Goal: Task Accomplishment & Management: Manage account settings

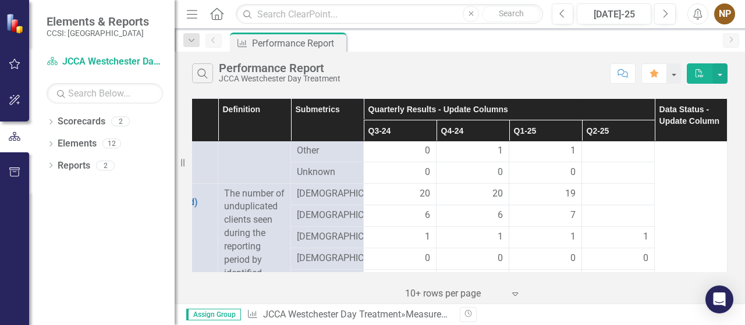
scroll to position [524, 55]
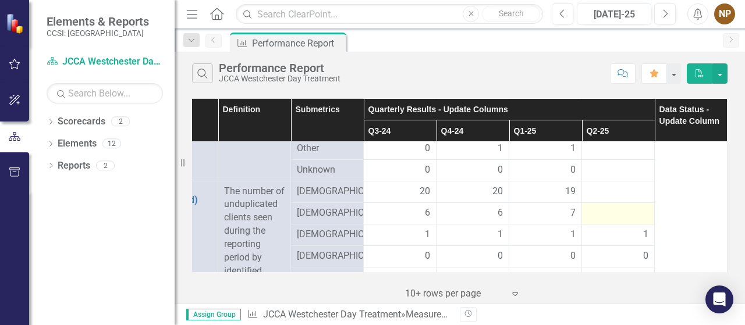
click at [605, 221] on div at bounding box center [618, 214] width 61 height 14
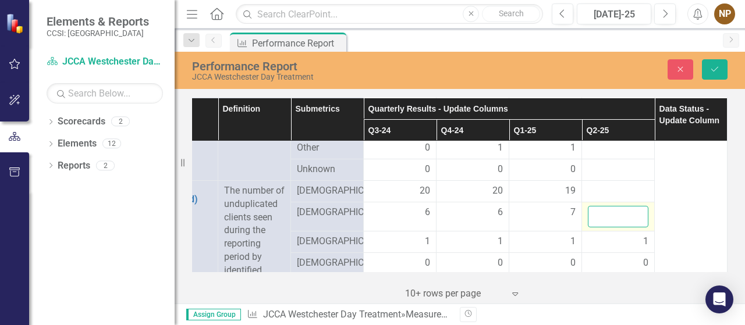
click at [619, 224] on input "number" at bounding box center [618, 217] width 61 height 22
type input "7"
click at [606, 198] on div at bounding box center [618, 191] width 61 height 14
click at [720, 66] on button "Save" at bounding box center [715, 69] width 26 height 20
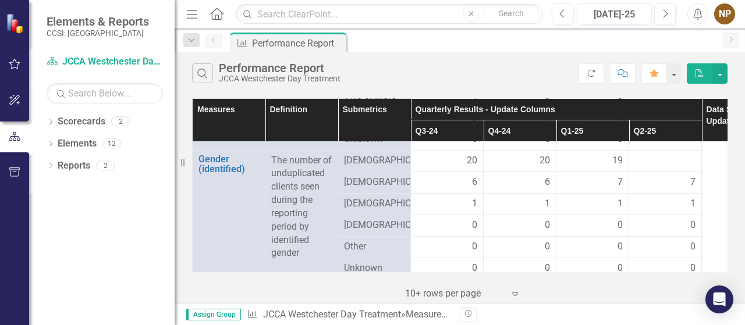
scroll to position [543, 0]
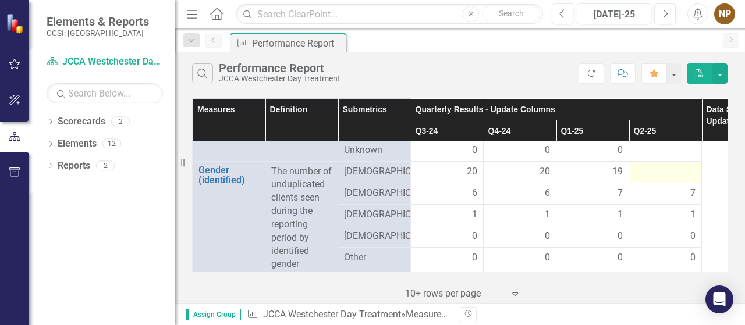
click at [671, 179] on div at bounding box center [665, 172] width 61 height 14
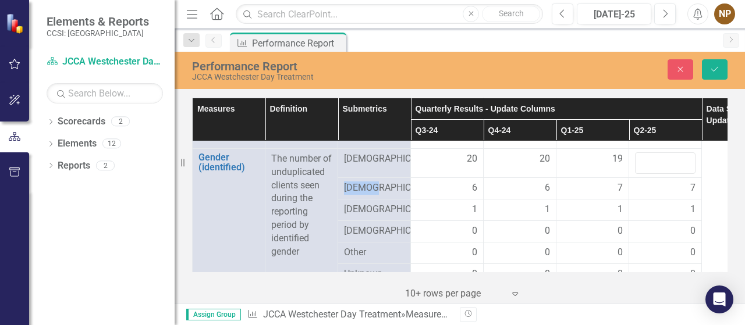
scroll to position [558, 0]
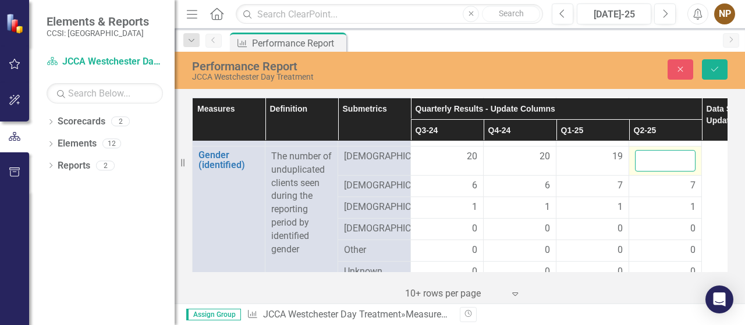
click at [672, 170] on input "number" at bounding box center [665, 161] width 61 height 22
click at [683, 167] on input "1" at bounding box center [665, 161] width 61 height 22
drag, startPoint x: 649, startPoint y: 172, endPoint x: 639, endPoint y: 170, distance: 10.0
click at [639, 170] on input "1" at bounding box center [665, 161] width 61 height 22
type input "20"
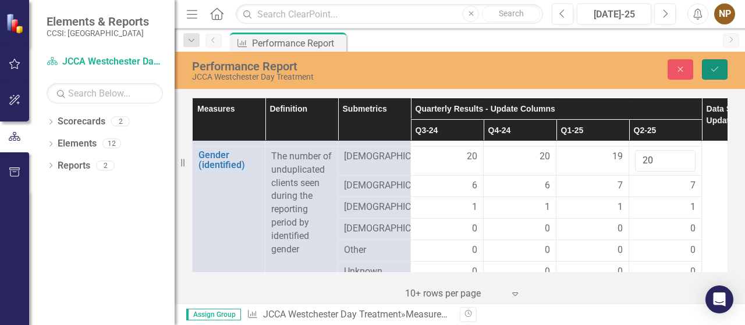
click at [717, 69] on icon "Save" at bounding box center [714, 69] width 10 height 8
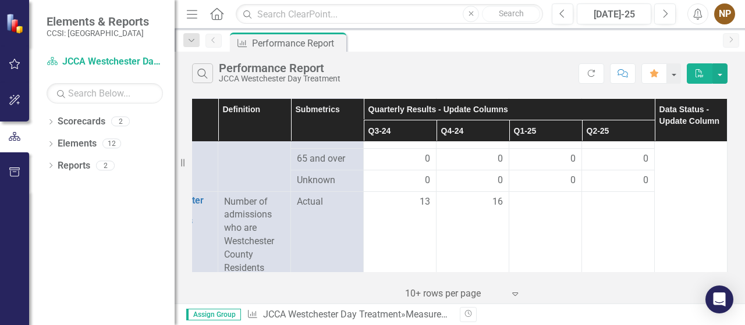
scroll to position [847, 54]
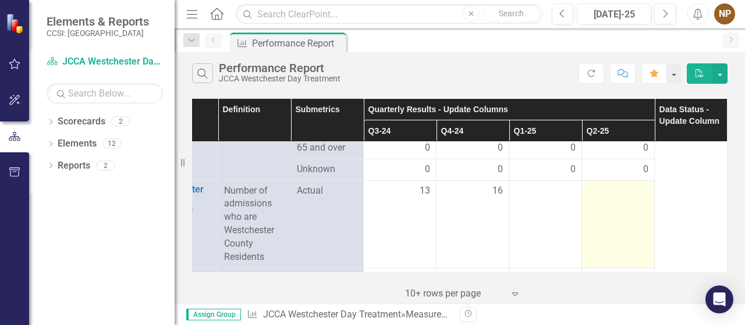
click at [628, 198] on div at bounding box center [618, 191] width 61 height 14
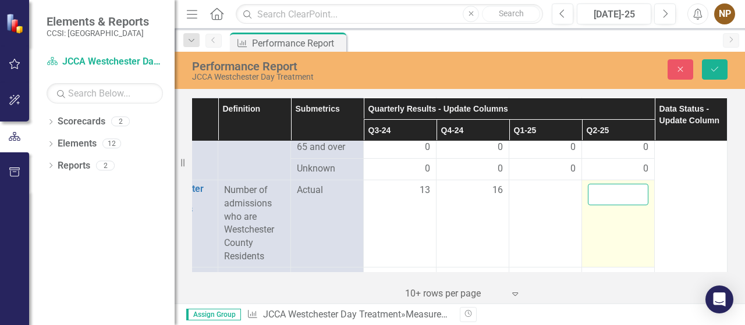
click at [612, 202] on input "number" at bounding box center [618, 195] width 61 height 22
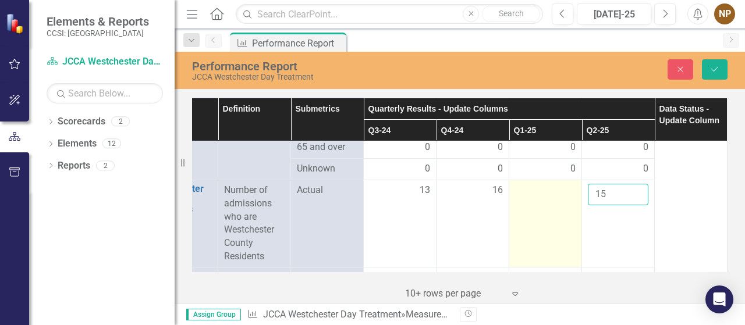
type input "15"
click at [556, 195] on div at bounding box center [545, 191] width 61 height 14
click at [559, 198] on div at bounding box center [545, 191] width 61 height 14
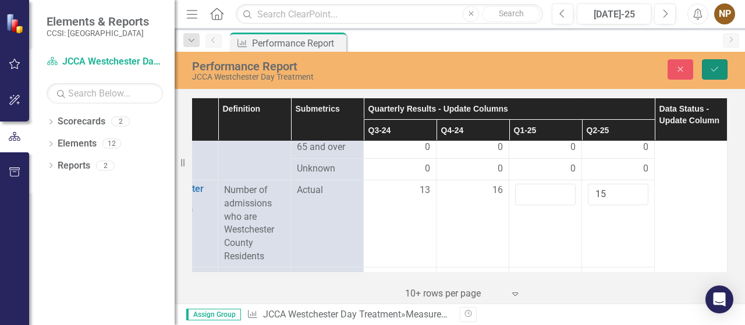
click at [712, 70] on icon "Save" at bounding box center [714, 69] width 10 height 8
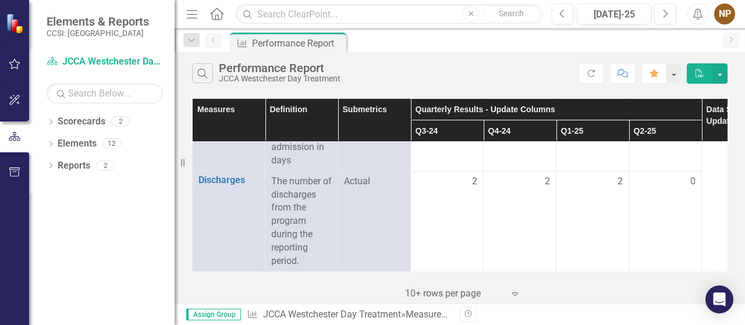
scroll to position [1034, 0]
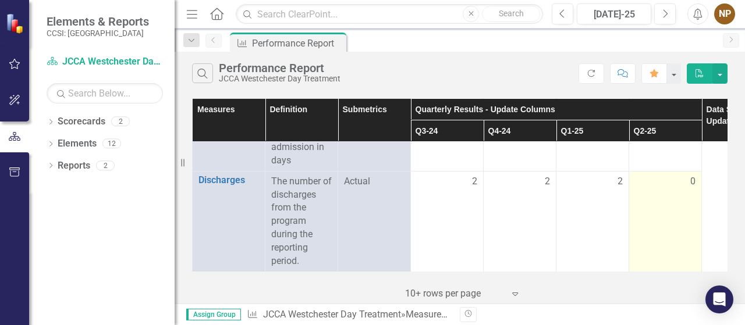
click at [689, 176] on div "0" at bounding box center [665, 181] width 61 height 13
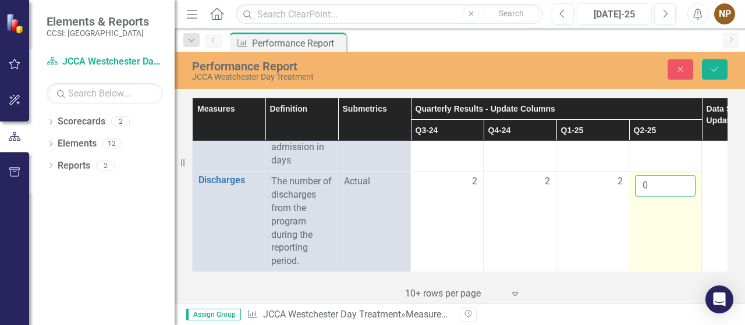
drag, startPoint x: 650, startPoint y: 177, endPoint x: 639, endPoint y: 176, distance: 11.2
click at [639, 176] on input "0" at bounding box center [665, 186] width 61 height 22
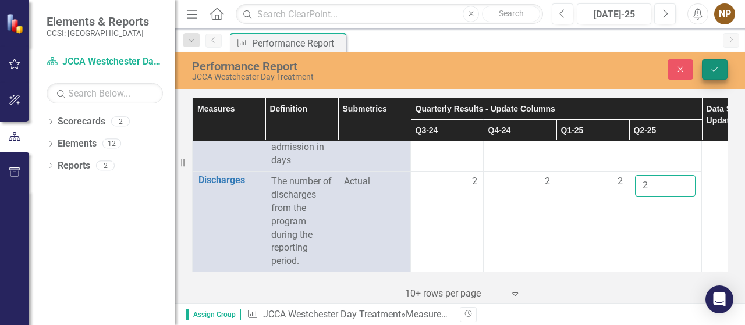
type input "2"
click at [719, 69] on icon "Save" at bounding box center [714, 69] width 10 height 8
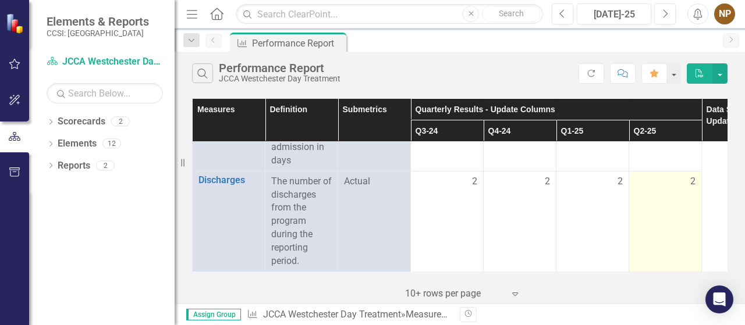
click at [691, 175] on span "2" at bounding box center [692, 181] width 5 height 13
click at [692, 175] on span "2" at bounding box center [692, 181] width 5 height 13
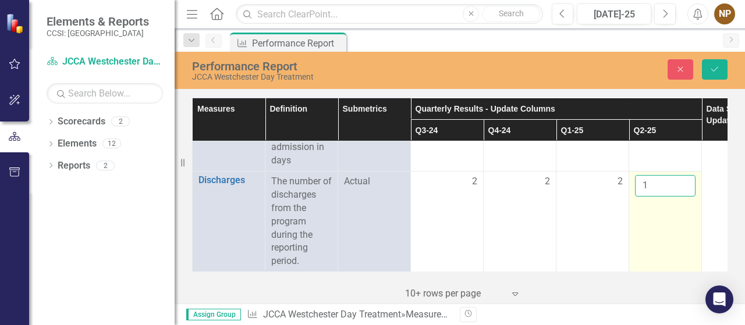
click at [684, 180] on input "1" at bounding box center [665, 186] width 61 height 22
type input "0"
click at [684, 180] on input "0" at bounding box center [665, 186] width 61 height 22
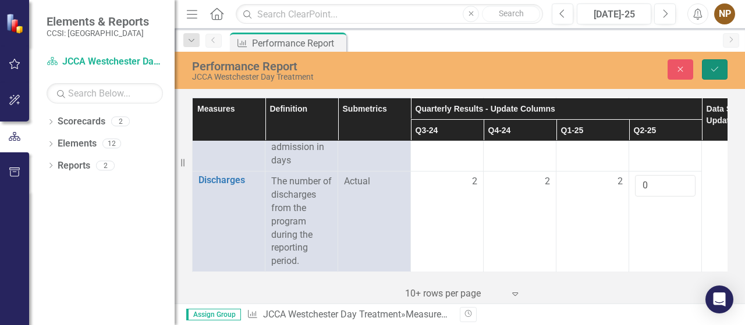
click at [722, 68] on button "Save" at bounding box center [715, 69] width 26 height 20
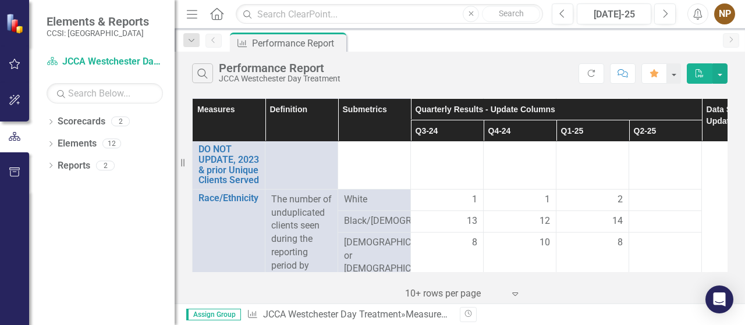
scroll to position [284, 0]
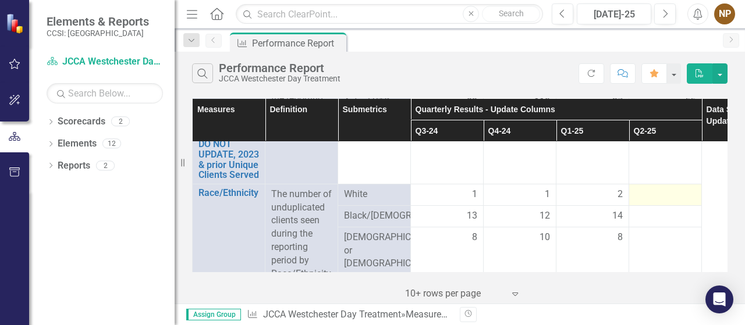
click at [656, 196] on div at bounding box center [665, 195] width 61 height 14
click at [659, 194] on div at bounding box center [665, 195] width 61 height 14
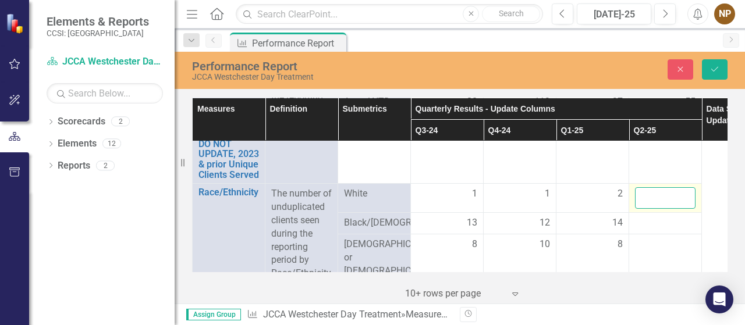
click at [659, 194] on input "number" at bounding box center [665, 198] width 61 height 22
type input "1"
click at [717, 72] on icon "Save" at bounding box center [714, 69] width 10 height 8
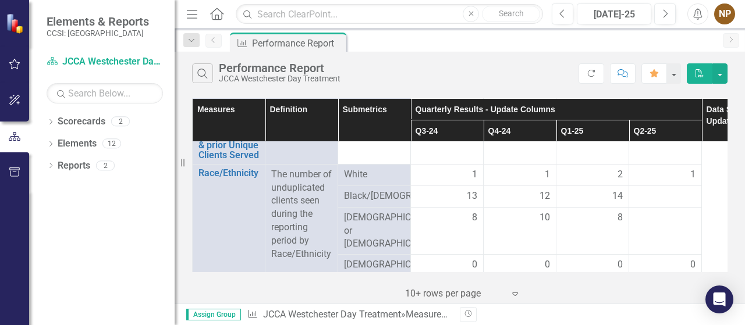
scroll to position [312, 0]
